Goal: Information Seeking & Learning: Learn about a topic

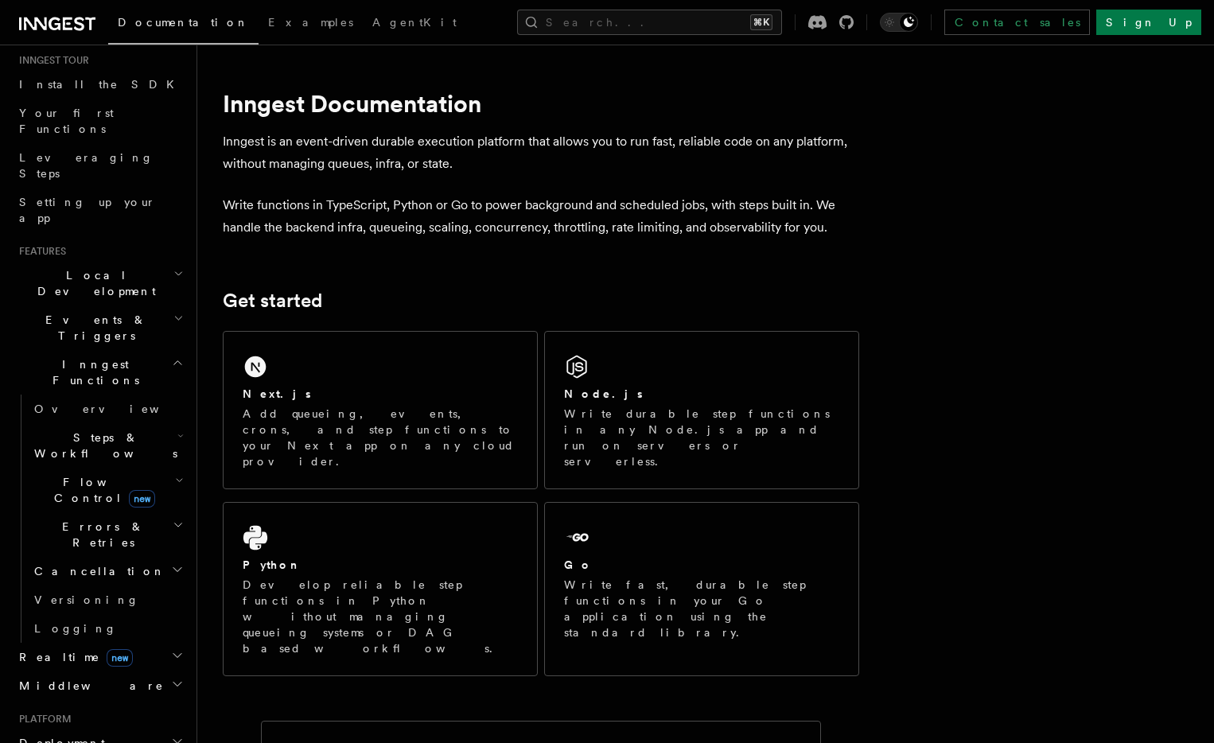
scroll to position [76, 0]
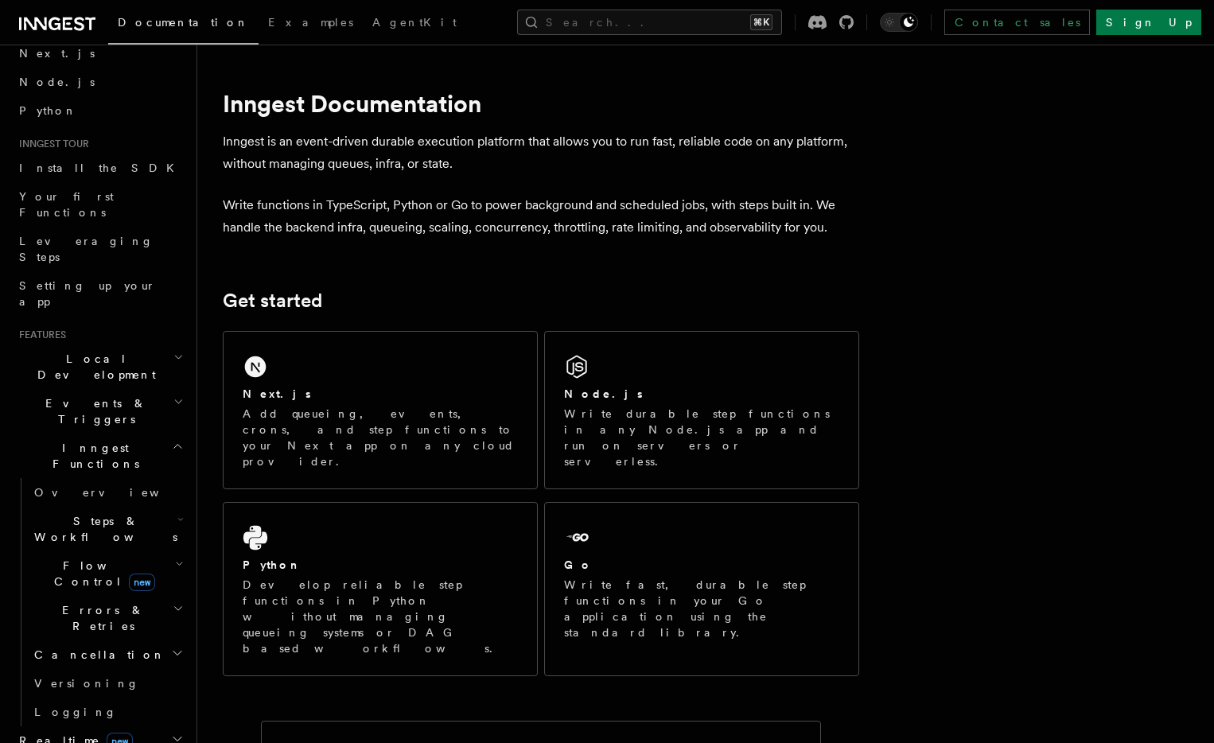
click at [102, 395] on span "Events & Triggers" at bounding box center [93, 411] width 161 height 32
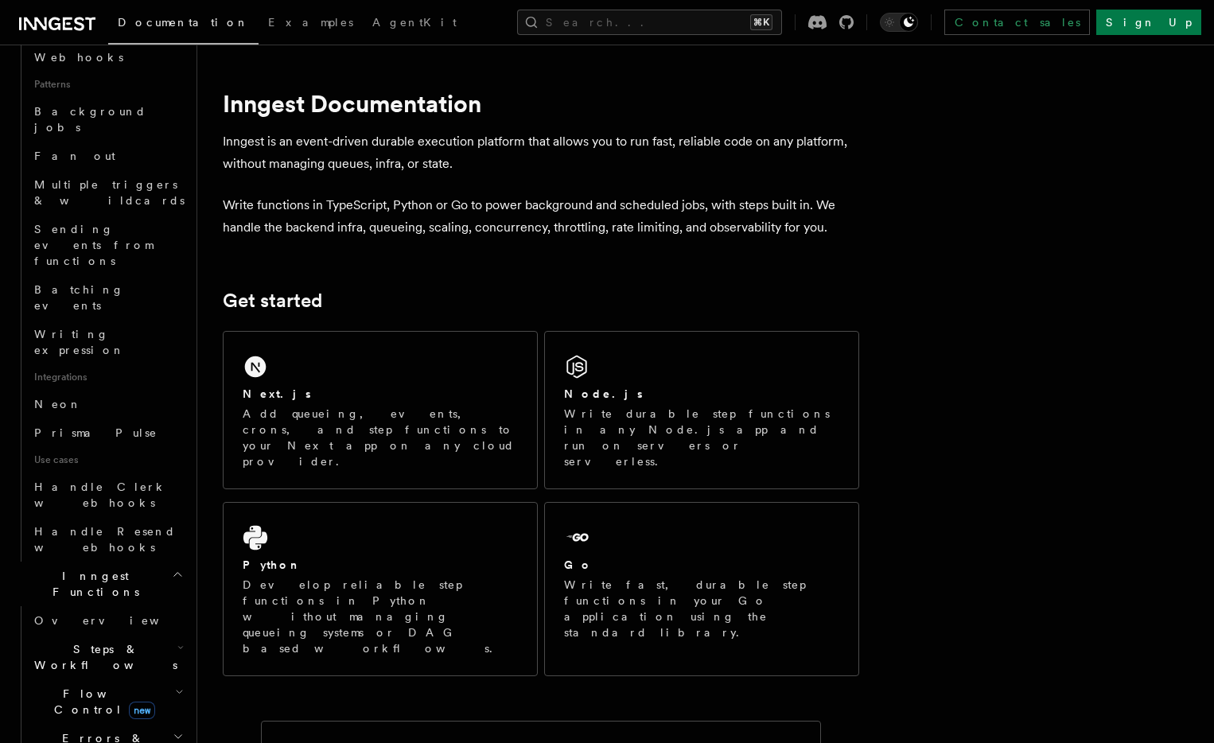
scroll to position [732, 0]
click at [87, 681] on span "Flow Control new" at bounding box center [101, 697] width 147 height 32
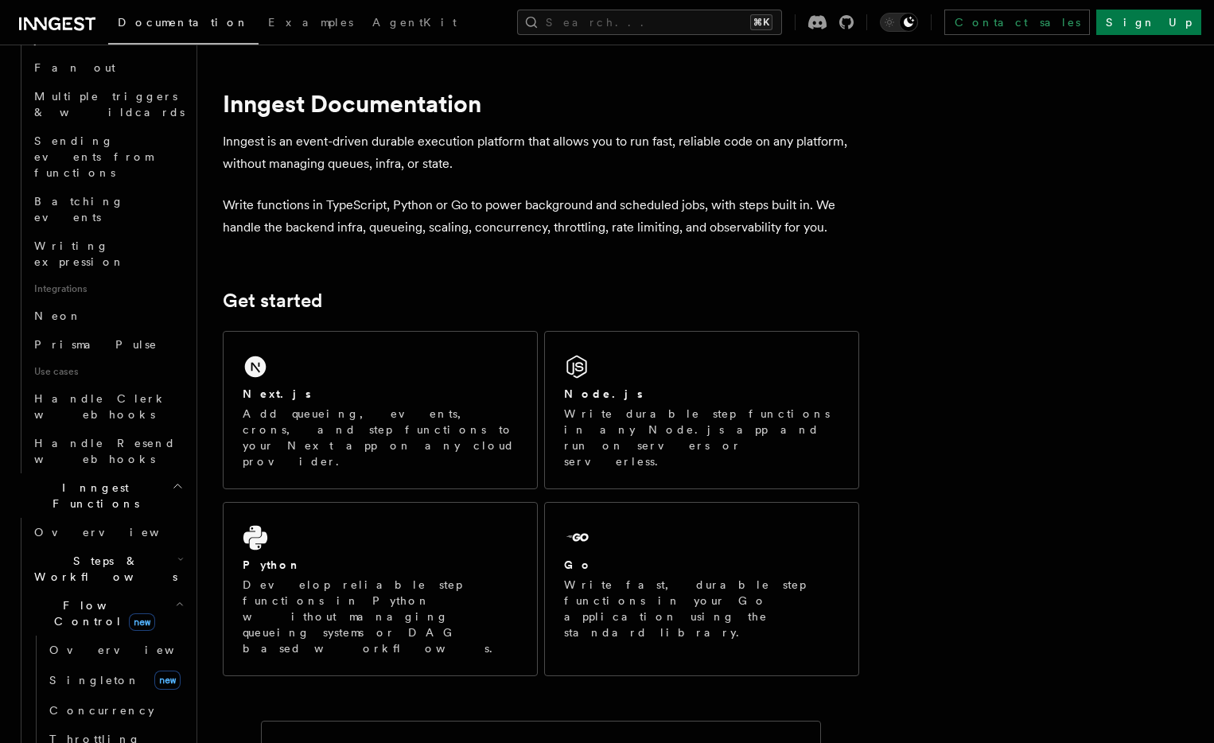
scroll to position [923, 0]
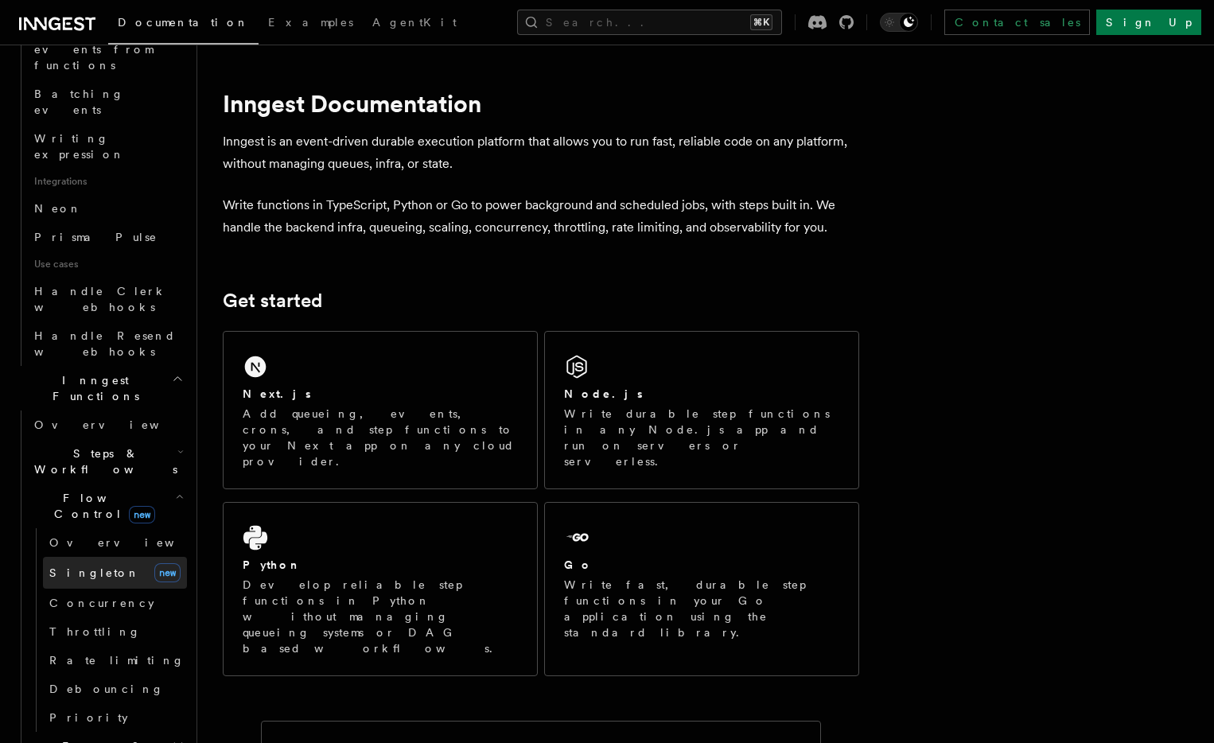
click at [96, 557] on link "Singleton new" at bounding box center [115, 573] width 144 height 32
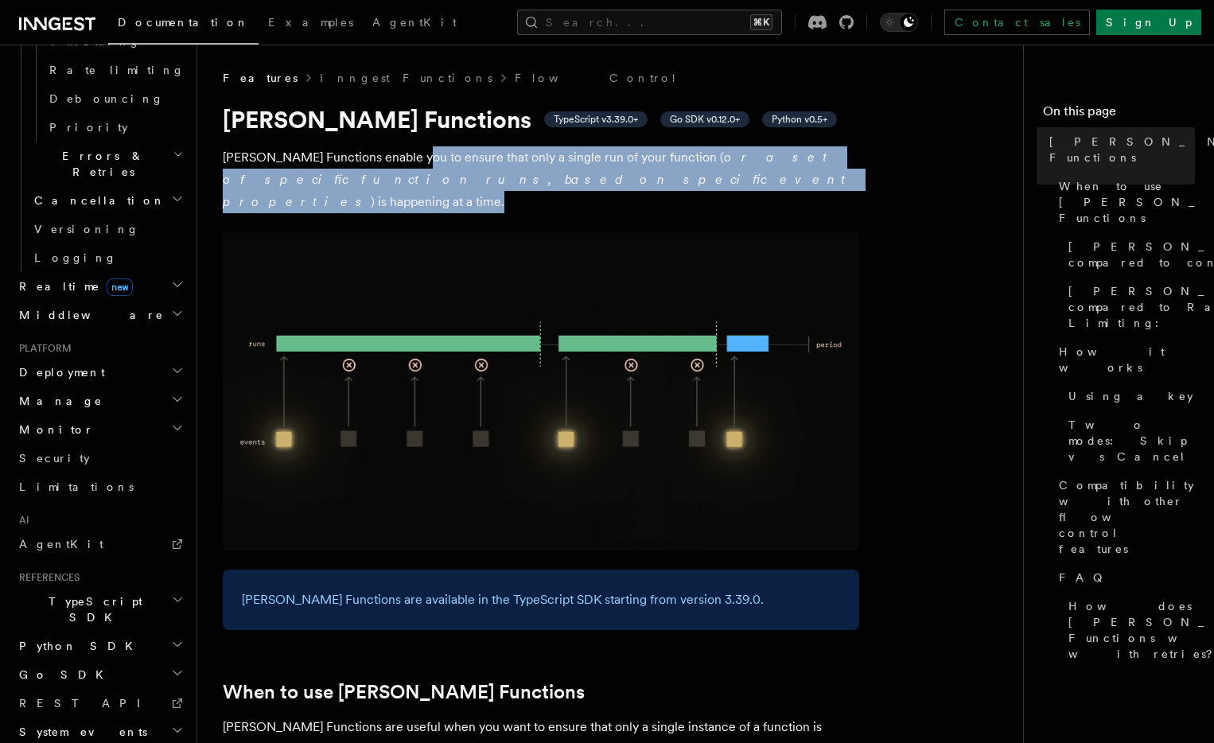
drag, startPoint x: 593, startPoint y: 171, endPoint x: 400, endPoint y: 169, distance: 192.5
click at [401, 168] on p "Singleton Functions enable you to ensure that only a single run of your functio…" at bounding box center [541, 179] width 636 height 67
click at [404, 169] on p "Singleton Functions enable you to ensure that only a single run of your functio…" at bounding box center [541, 179] width 636 height 67
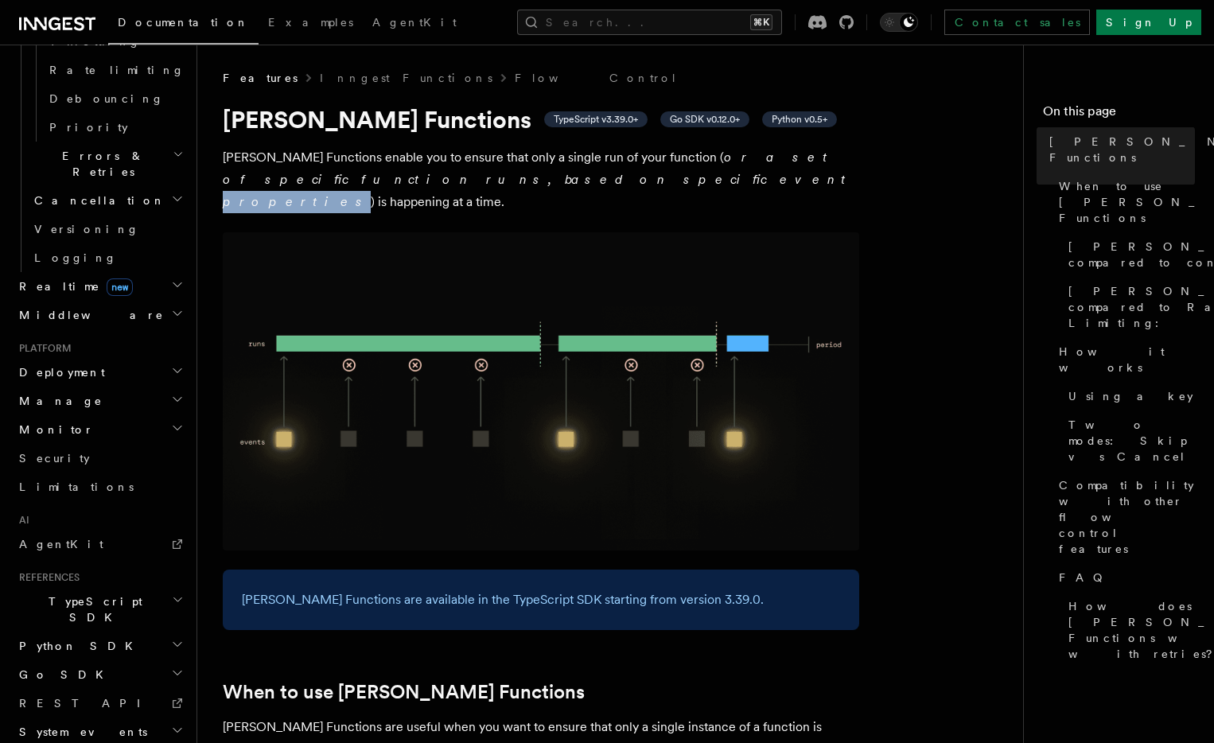
click at [404, 169] on p "Singleton Functions enable you to ensure that only a single run of your functio…" at bounding box center [541, 179] width 636 height 67
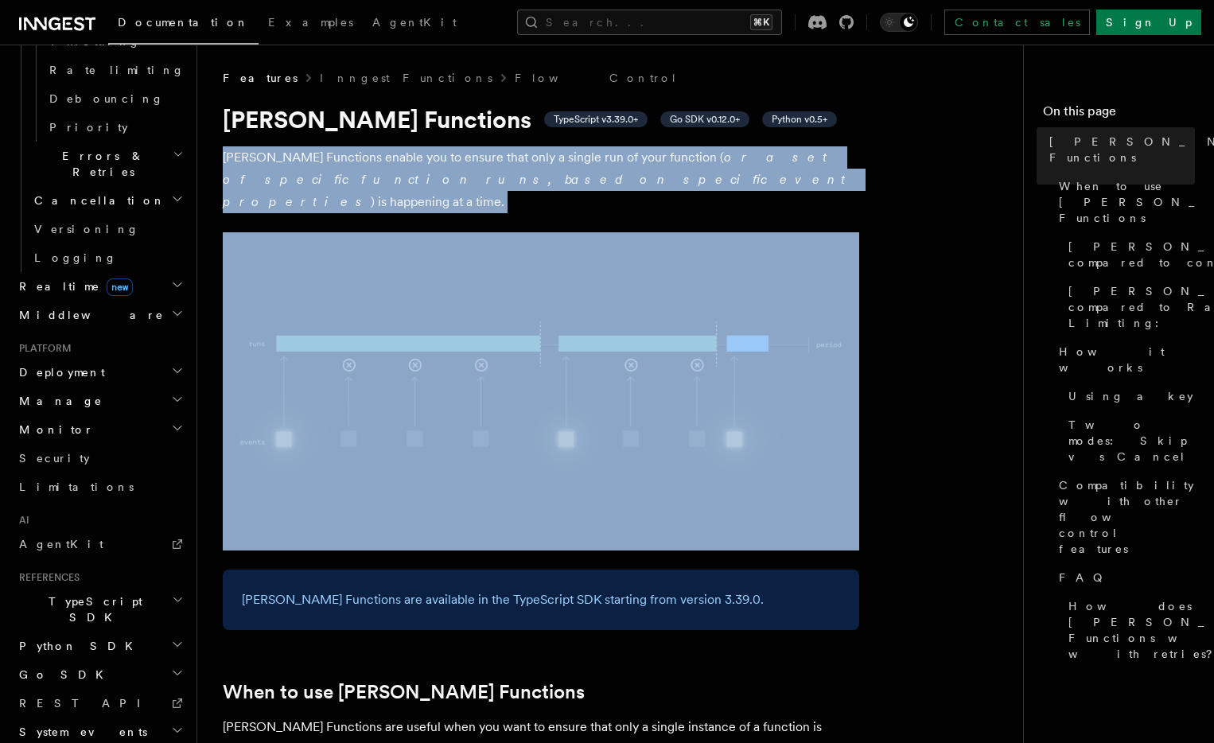
click at [404, 169] on p "Singleton Functions enable you to ensure that only a single run of your functio…" at bounding box center [541, 179] width 636 height 67
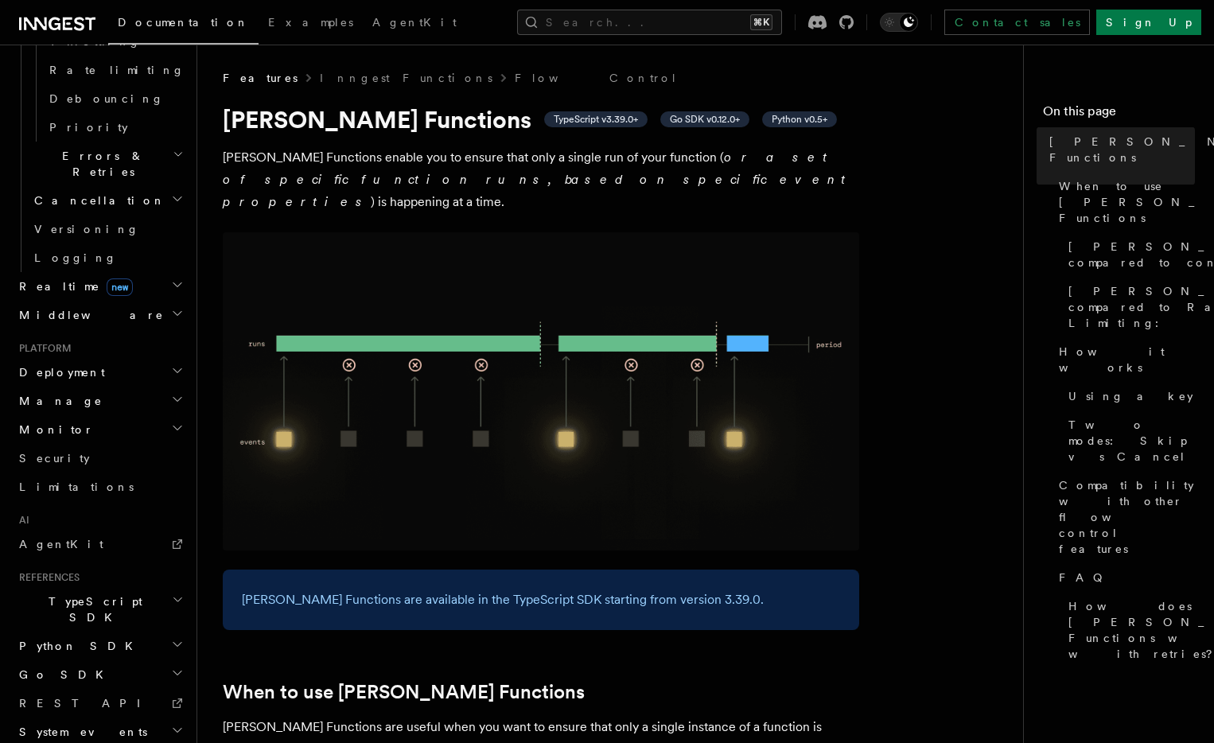
drag, startPoint x: 488, startPoint y: 180, endPoint x: 503, endPoint y: 185, distance: 15.1
click at [488, 180] on p "Singleton Functions enable you to ensure that only a single run of your functio…" at bounding box center [541, 179] width 636 height 67
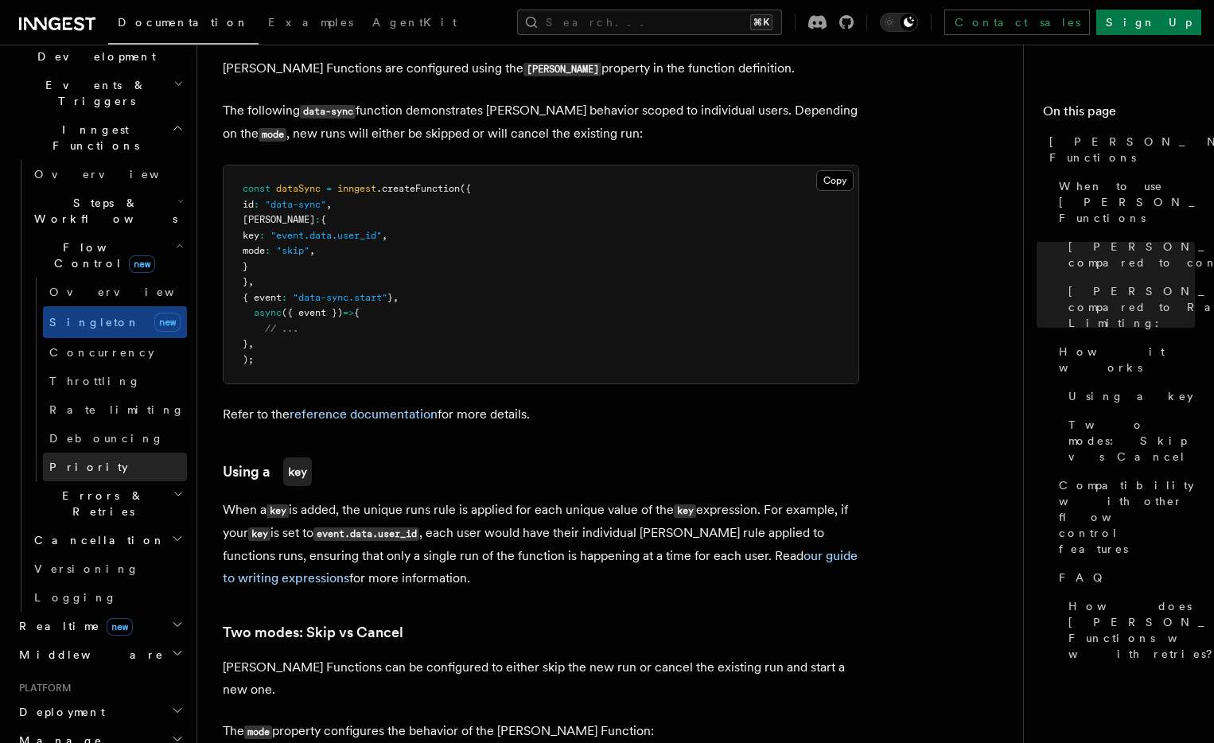
scroll to position [352, 0]
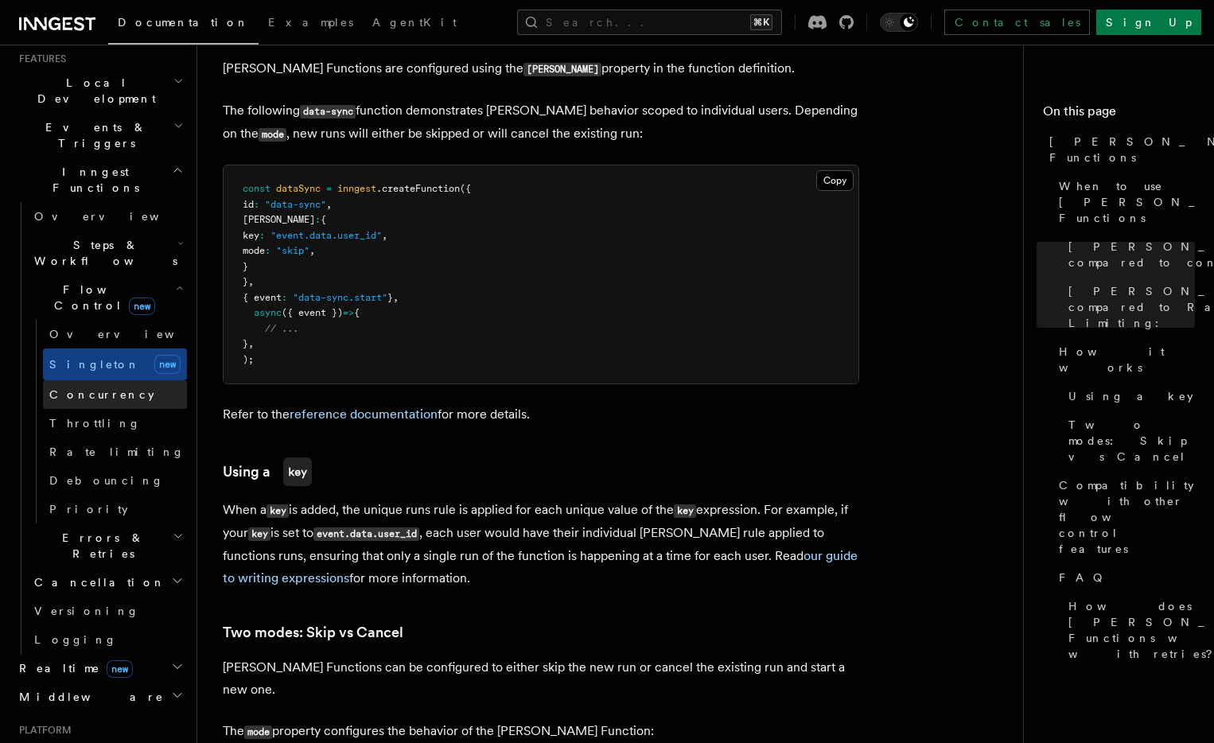
click at [150, 380] on link "Concurrency" at bounding box center [115, 394] width 144 height 29
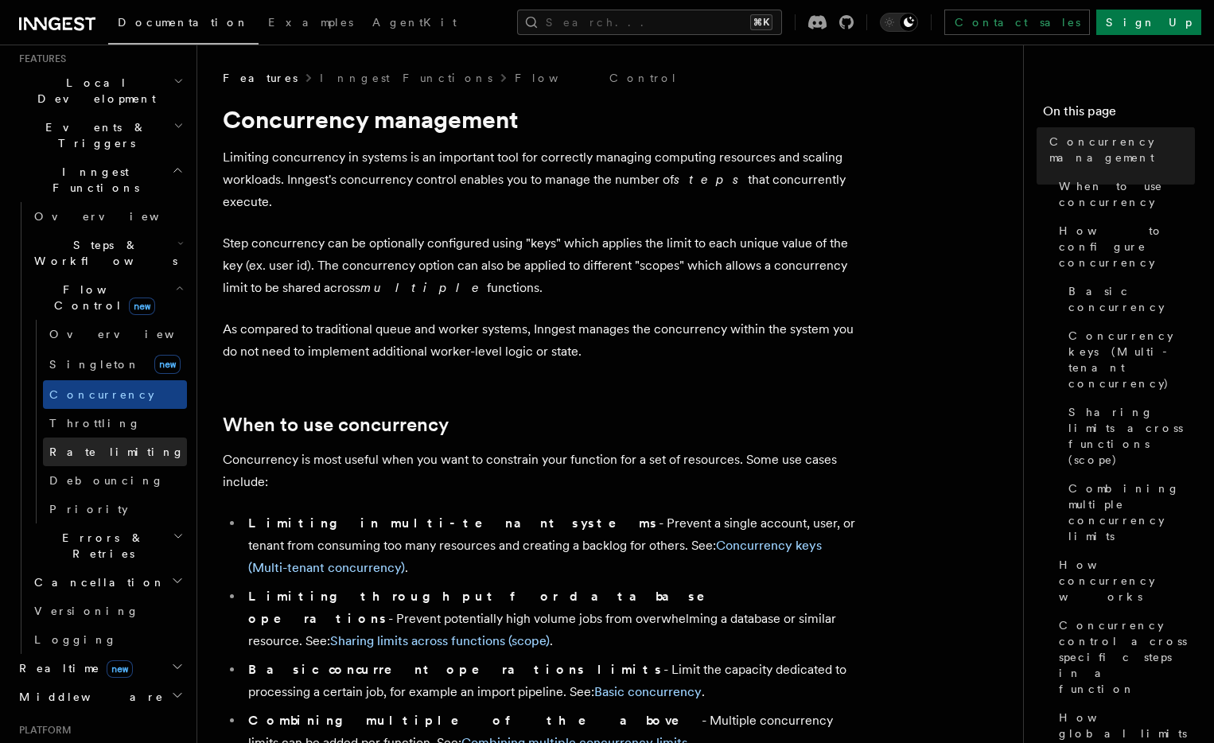
click at [110, 445] on span "Rate limiting" at bounding box center [116, 451] width 135 height 13
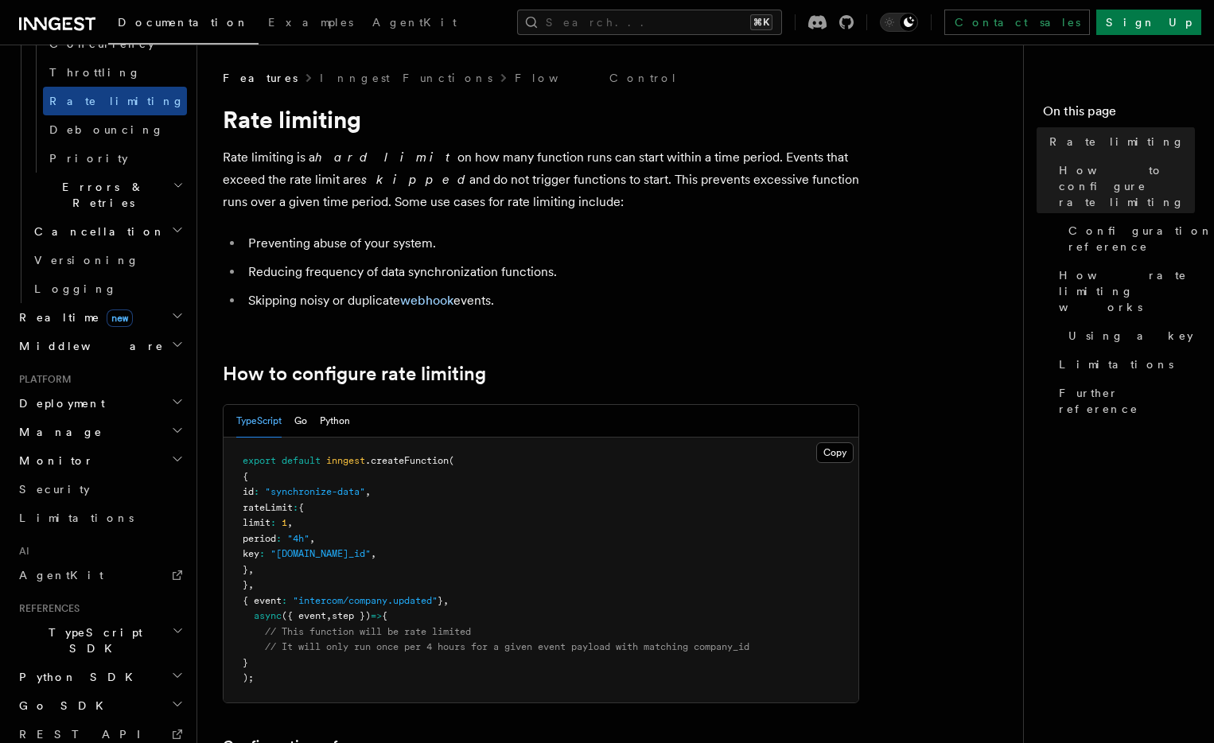
scroll to position [733, 0]
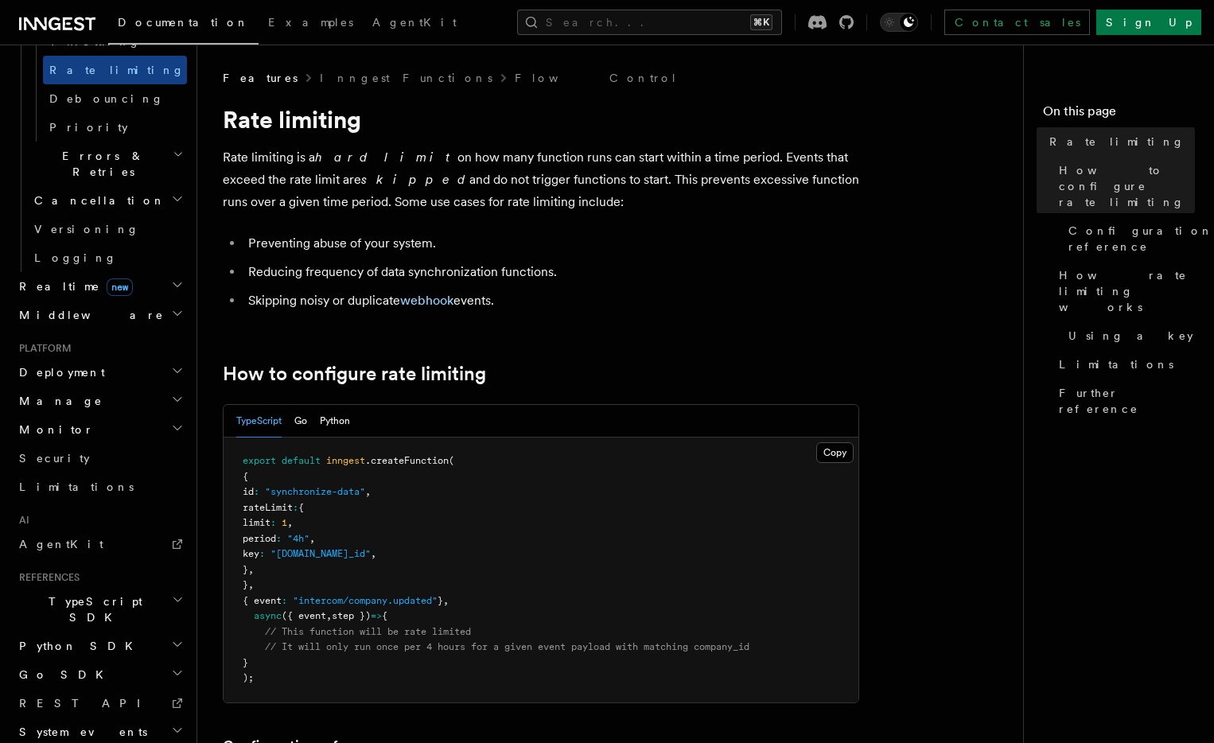
click at [56, 422] on span "Monitor" at bounding box center [53, 430] width 81 height 16
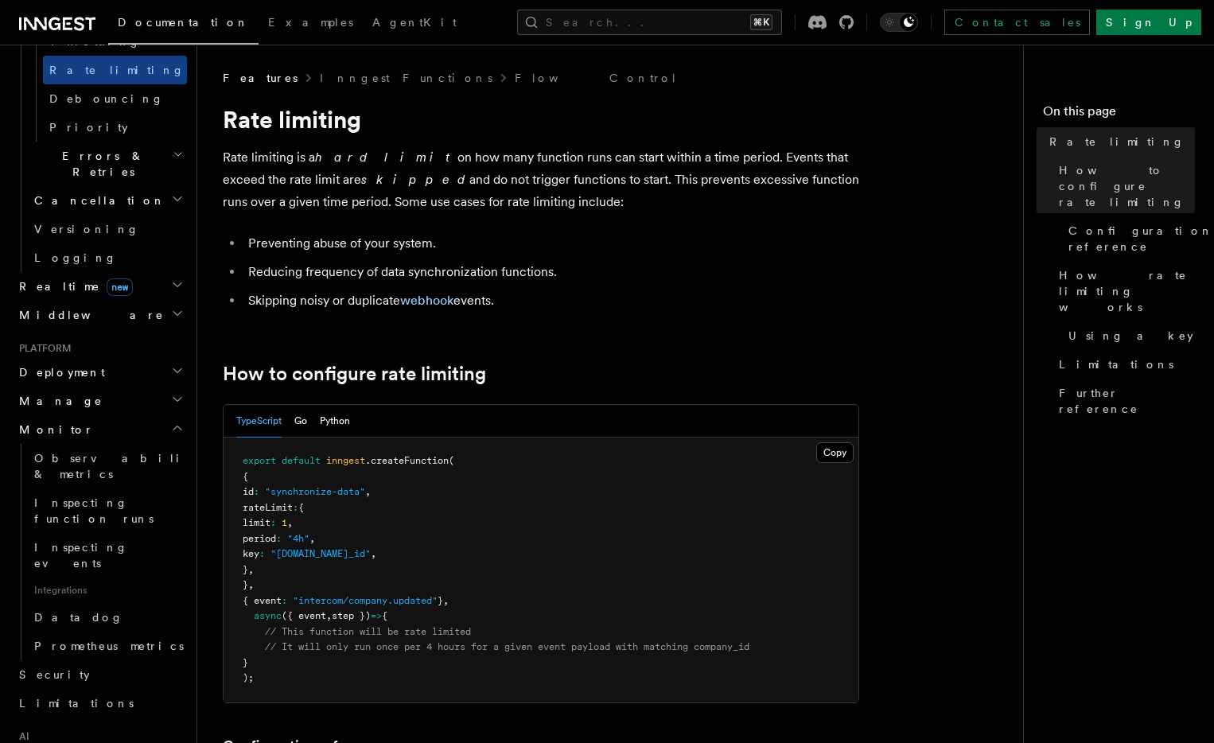
click at [56, 387] on h2 "Manage" at bounding box center [100, 401] width 174 height 29
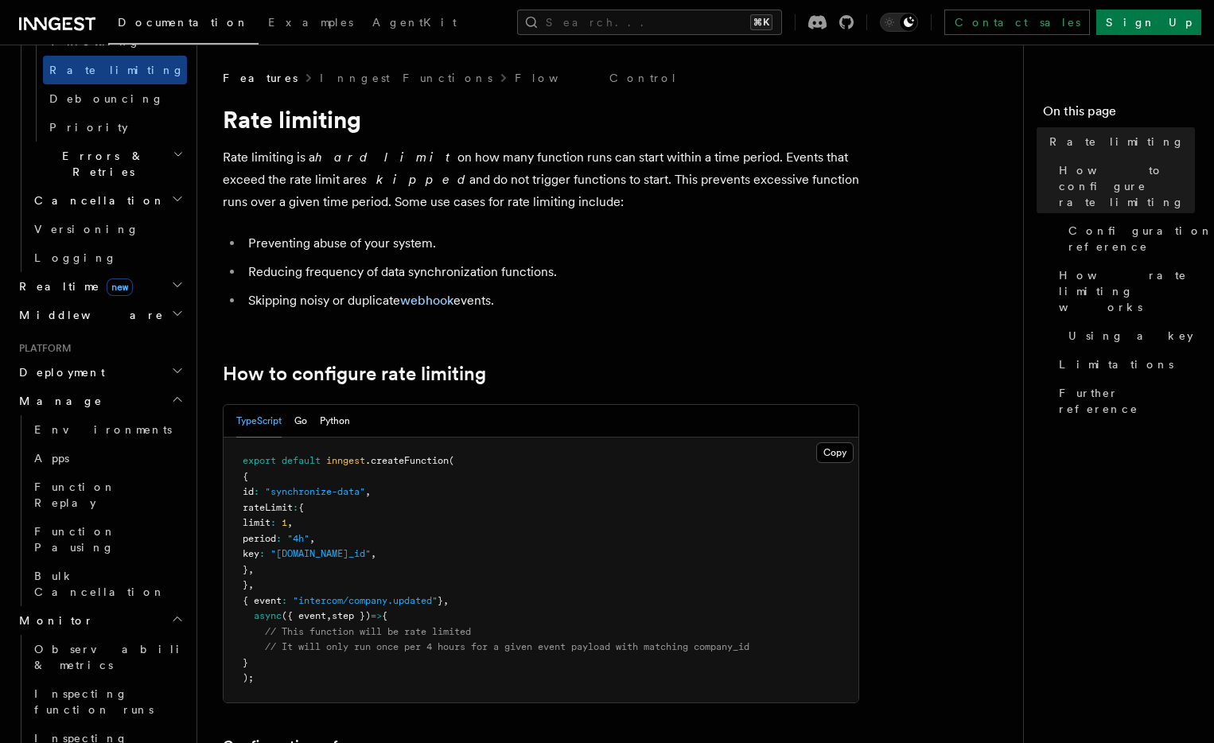
click at [70, 364] on span "Deployment" at bounding box center [59, 372] width 92 height 16
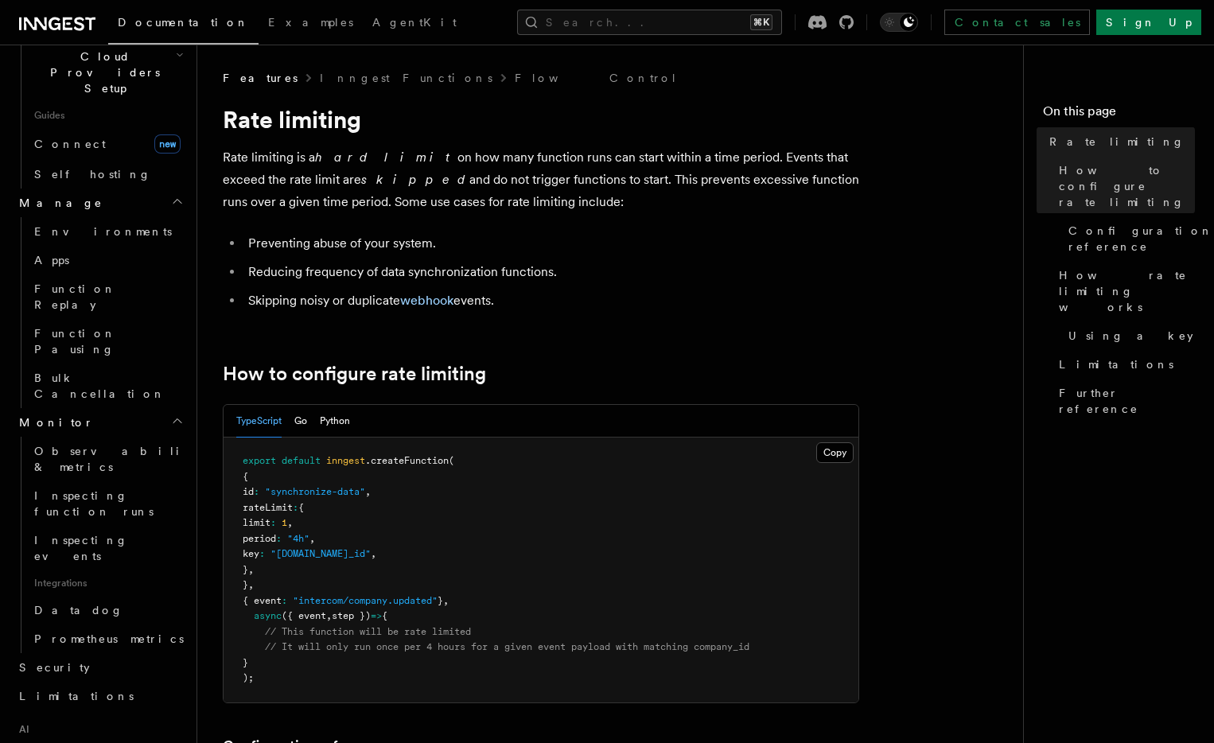
scroll to position [1303, 0]
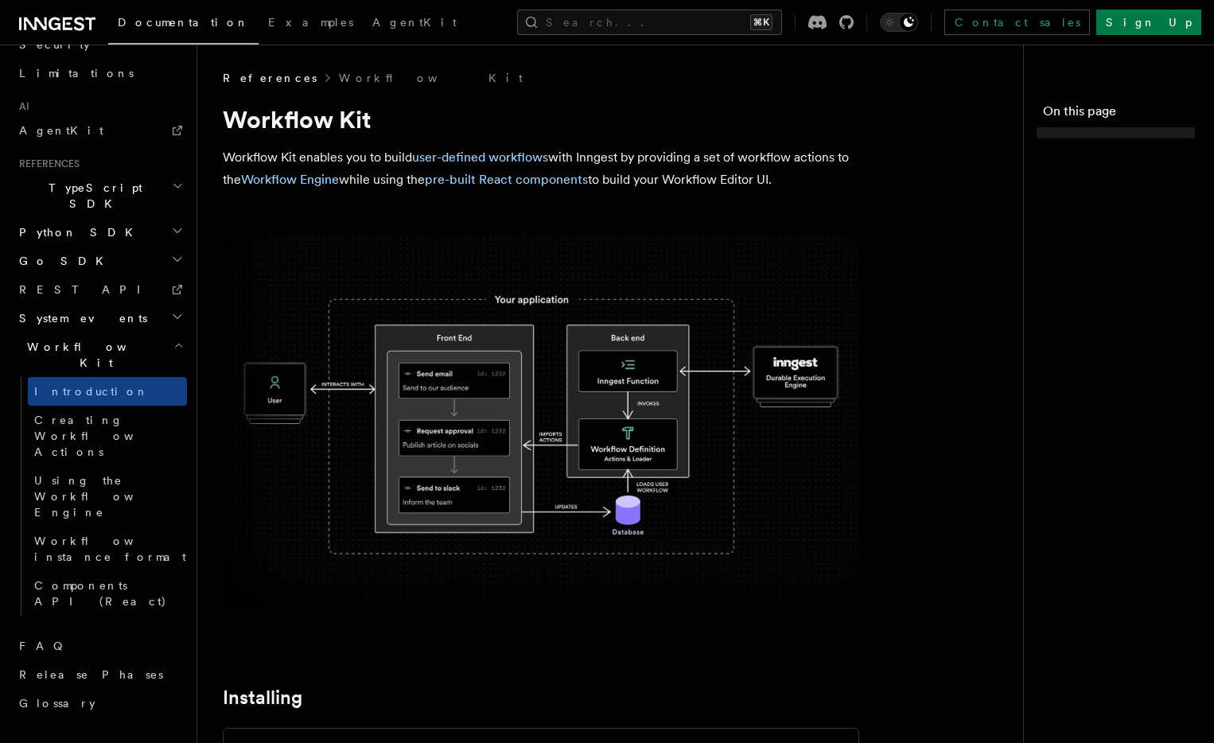
scroll to position [673, 0]
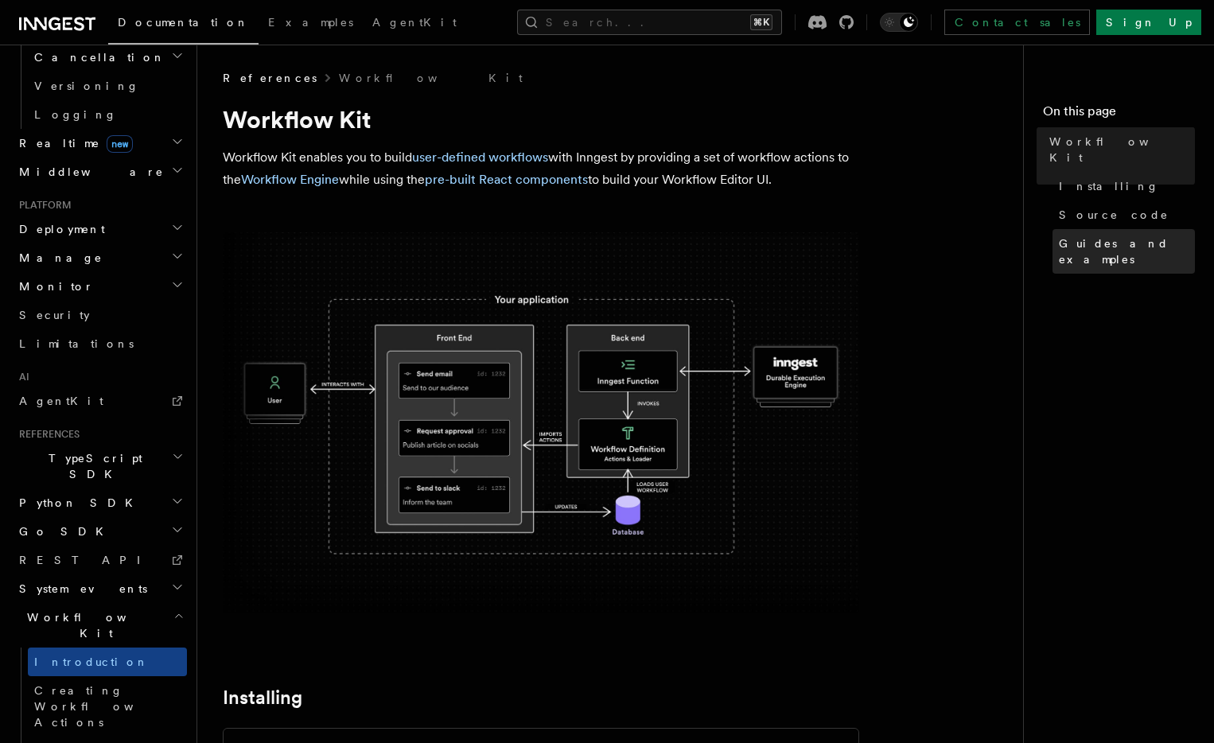
click at [1059, 235] on span "Guides and examples" at bounding box center [1127, 251] width 136 height 32
click at [343, 74] on link "Workflow Kit" at bounding box center [431, 78] width 184 height 16
click at [571, 181] on link "pre-built React components" at bounding box center [506, 179] width 163 height 15
click at [479, 155] on link "user-defined workflows" at bounding box center [480, 157] width 136 height 15
click at [305, 177] on link "Workflow Engine" at bounding box center [290, 179] width 98 height 15
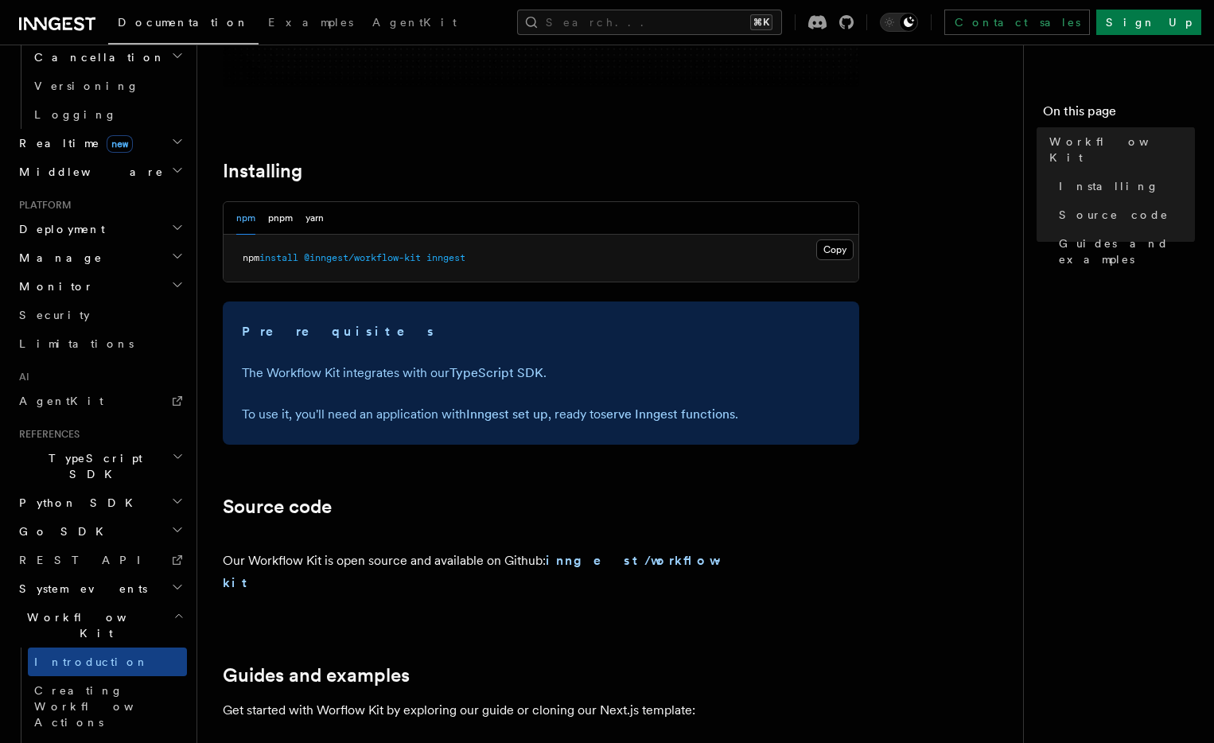
scroll to position [497, 0]
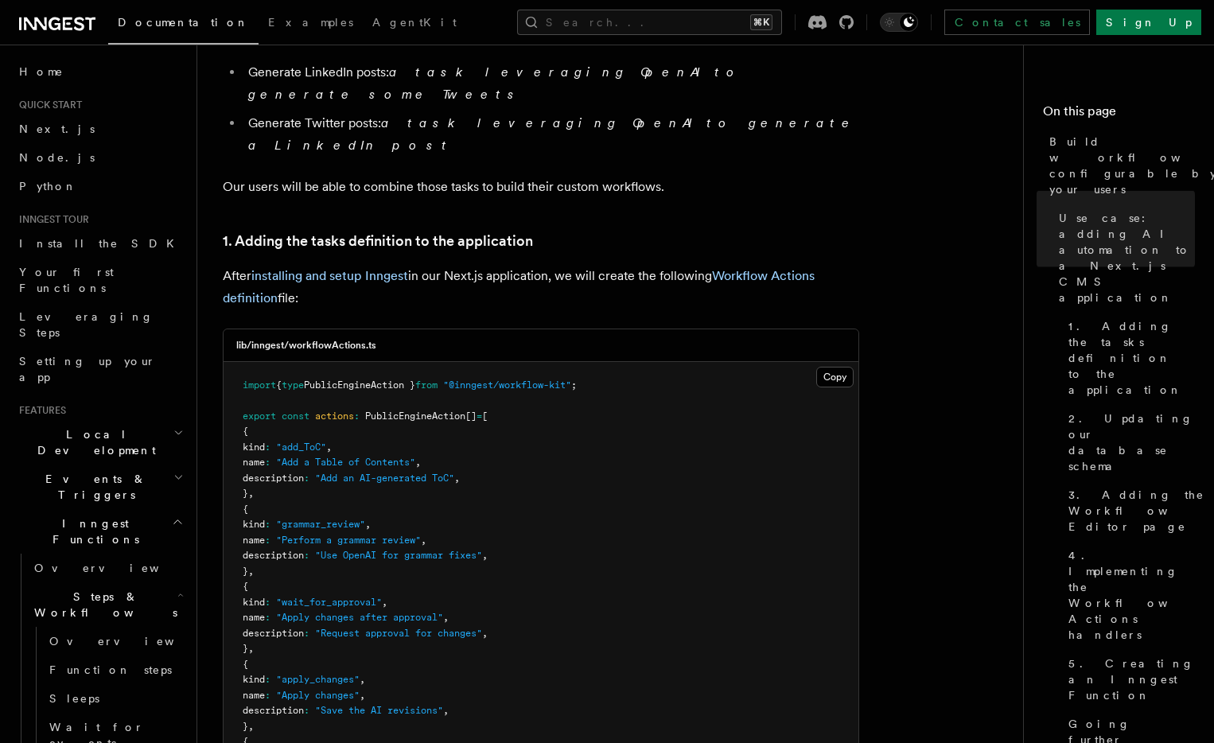
scroll to position [1228, 0]
